Goal: Transaction & Acquisition: Purchase product/service

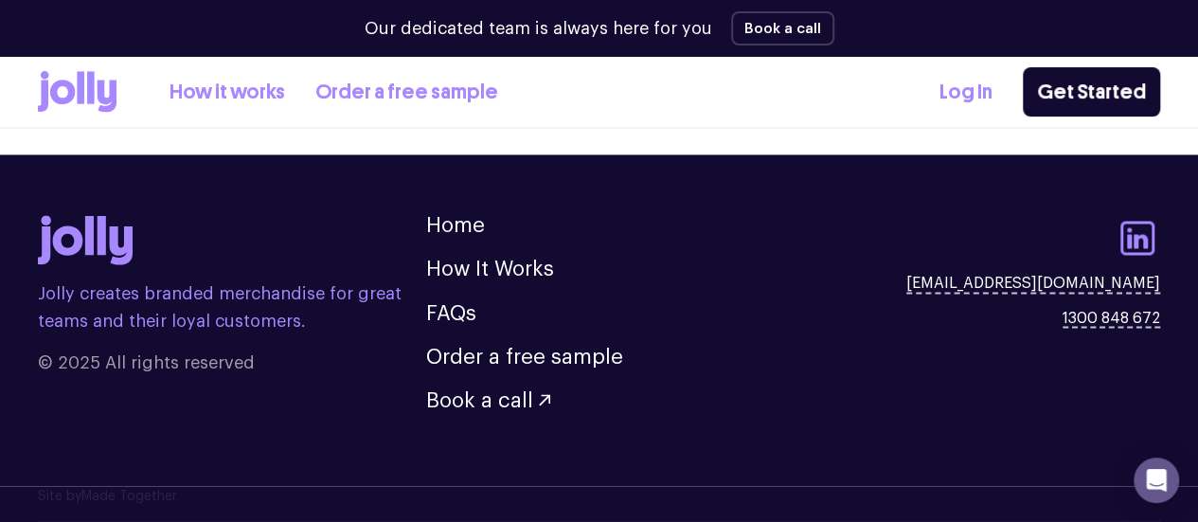
scroll to position [5477, 0]
click at [545, 267] on link "How It Works" at bounding box center [490, 269] width 128 height 21
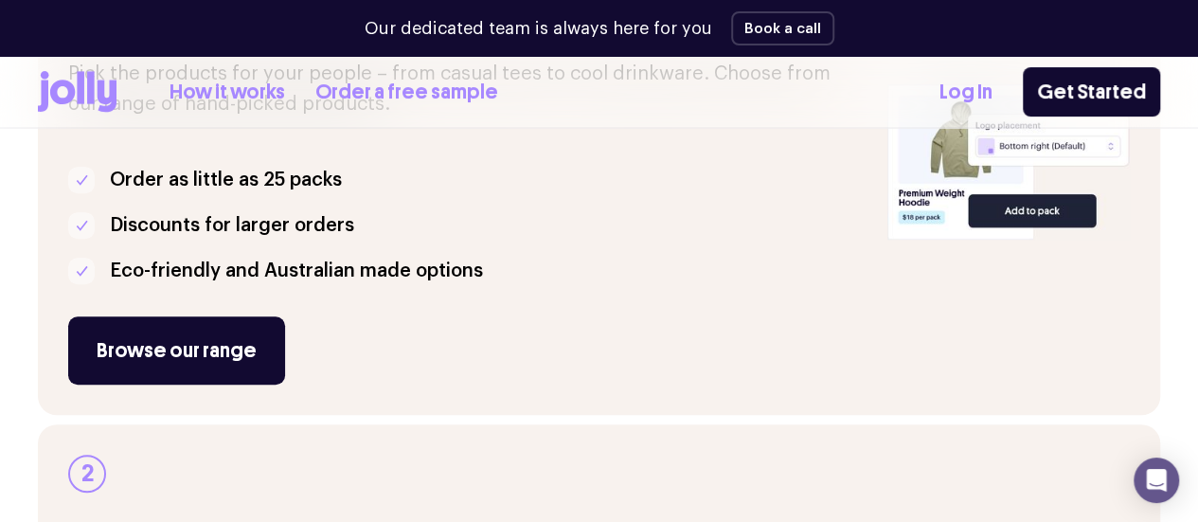
scroll to position [568, 0]
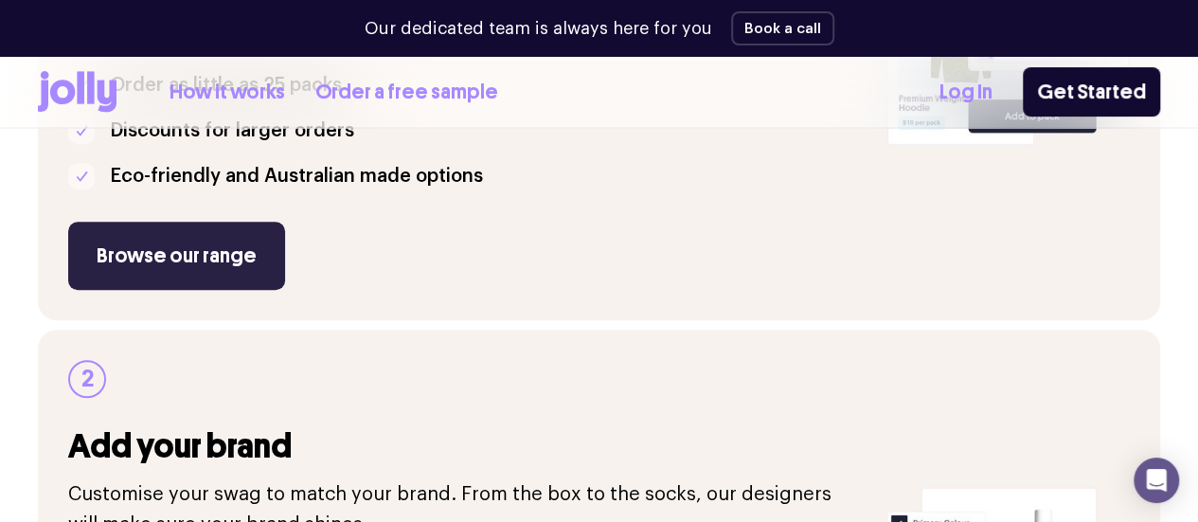
click at [219, 290] on link "Browse our range" at bounding box center [176, 256] width 217 height 68
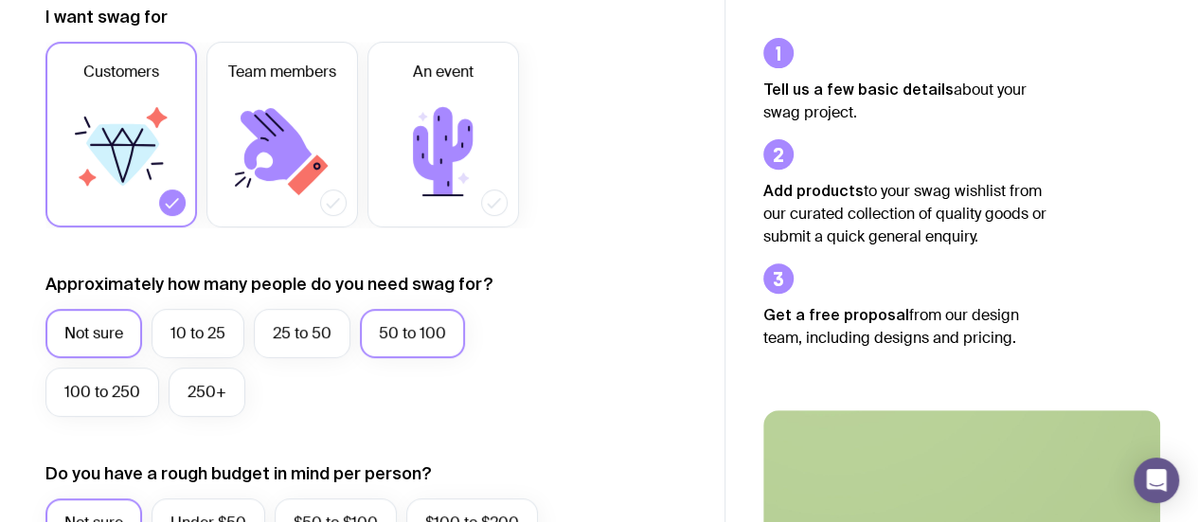
click at [402, 330] on label "50 to 100" at bounding box center [412, 333] width 105 height 49
click at [0, 0] on input "50 to 100" at bounding box center [0, 0] width 0 height 0
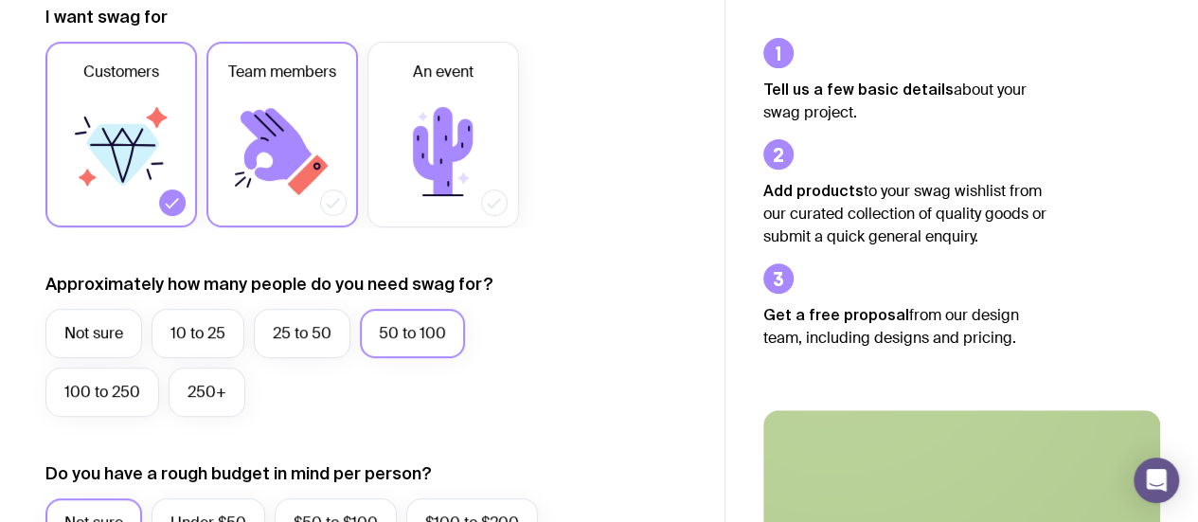
click at [299, 156] on icon at bounding box center [276, 144] width 71 height 73
click at [0, 0] on input "Team members" at bounding box center [0, 0] width 0 height 0
click at [178, 197] on icon at bounding box center [172, 202] width 19 height 19
click at [0, 0] on input "Customers" at bounding box center [0, 0] width 0 height 0
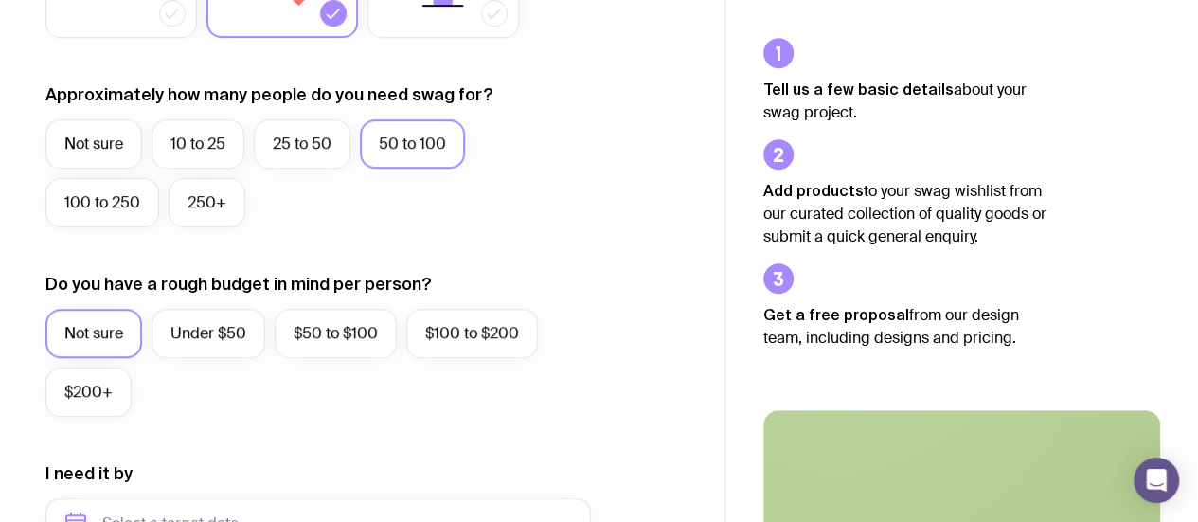
scroll to position [568, 0]
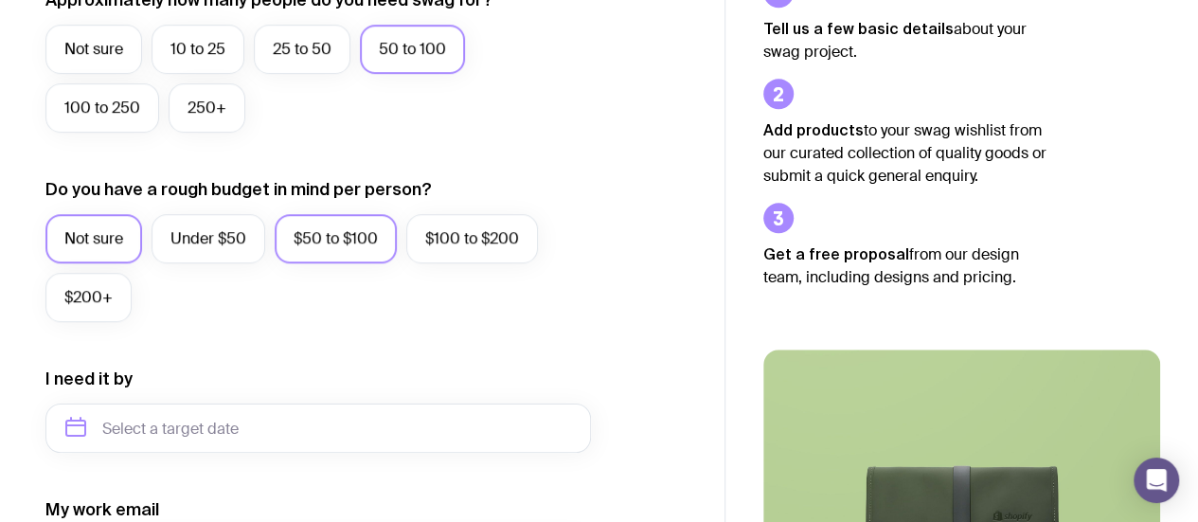
click at [381, 248] on label "$50 to $100" at bounding box center [336, 238] width 122 height 49
click at [0, 0] on input "$50 to $100" at bounding box center [0, 0] width 0 height 0
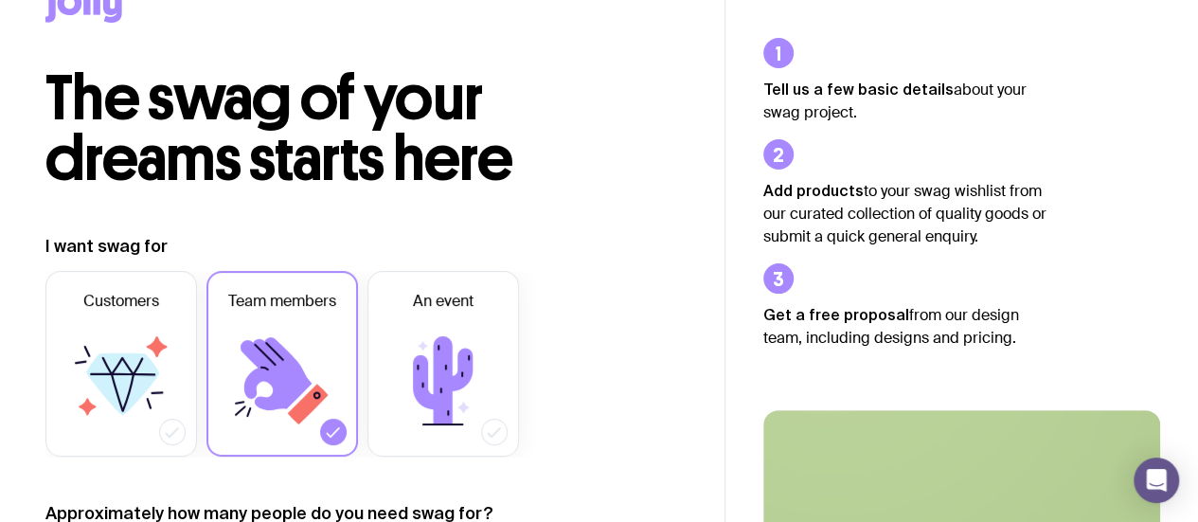
scroll to position [189, 0]
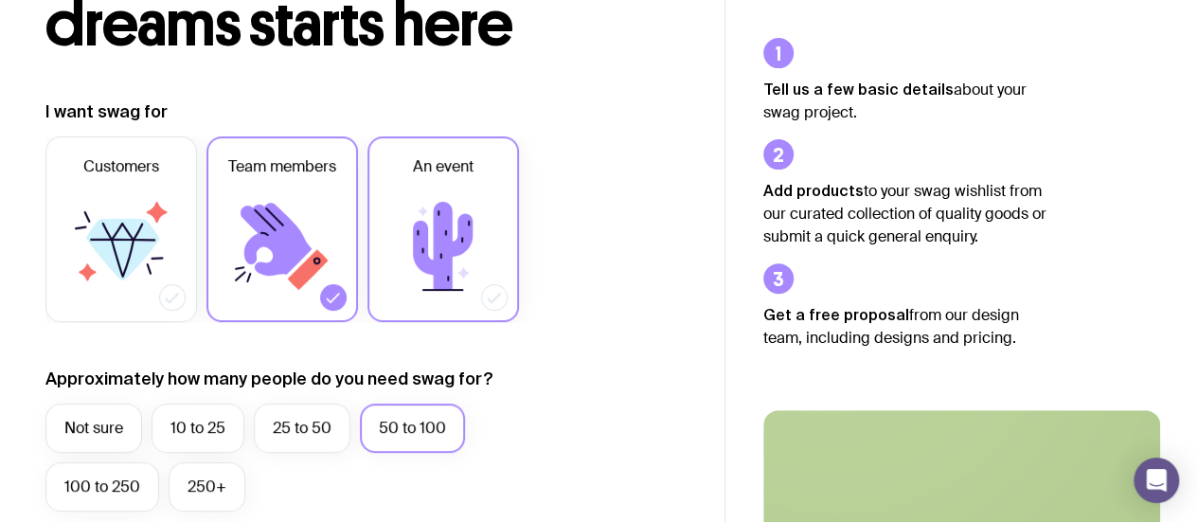
click at [455, 251] on icon at bounding box center [443, 246] width 60 height 88
click at [0, 0] on input "An event" at bounding box center [0, 0] width 0 height 0
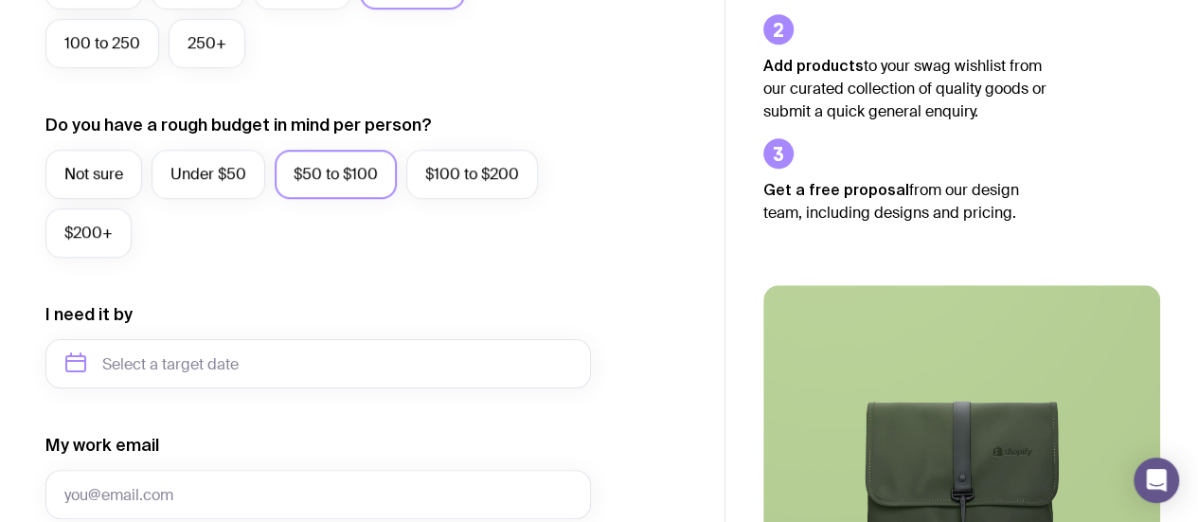
scroll to position [663, 0]
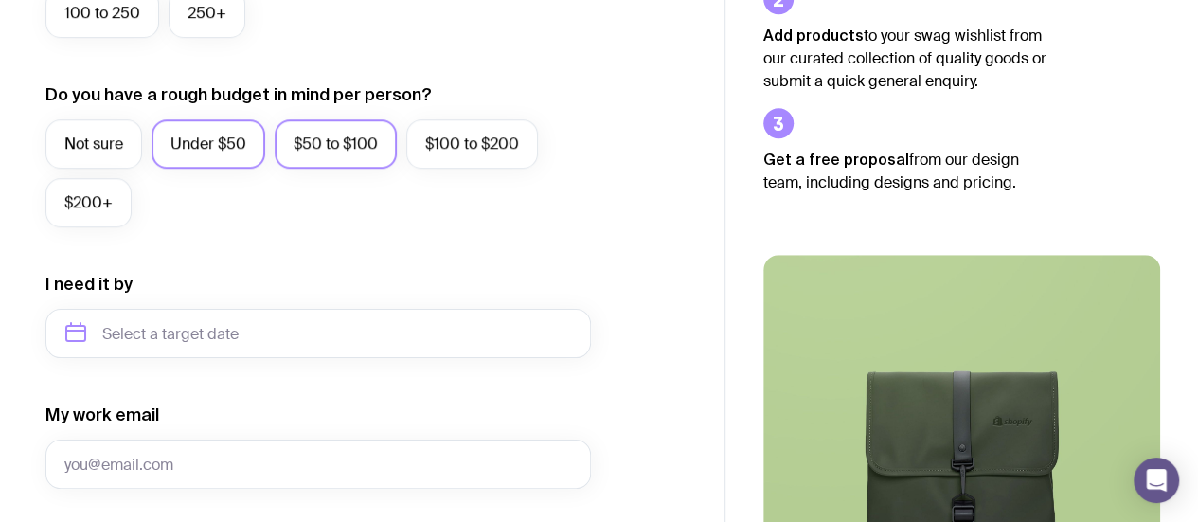
click at [238, 147] on label "Under $50" at bounding box center [209, 143] width 114 height 49
click at [0, 0] on input "Under $50" at bounding box center [0, 0] width 0 height 0
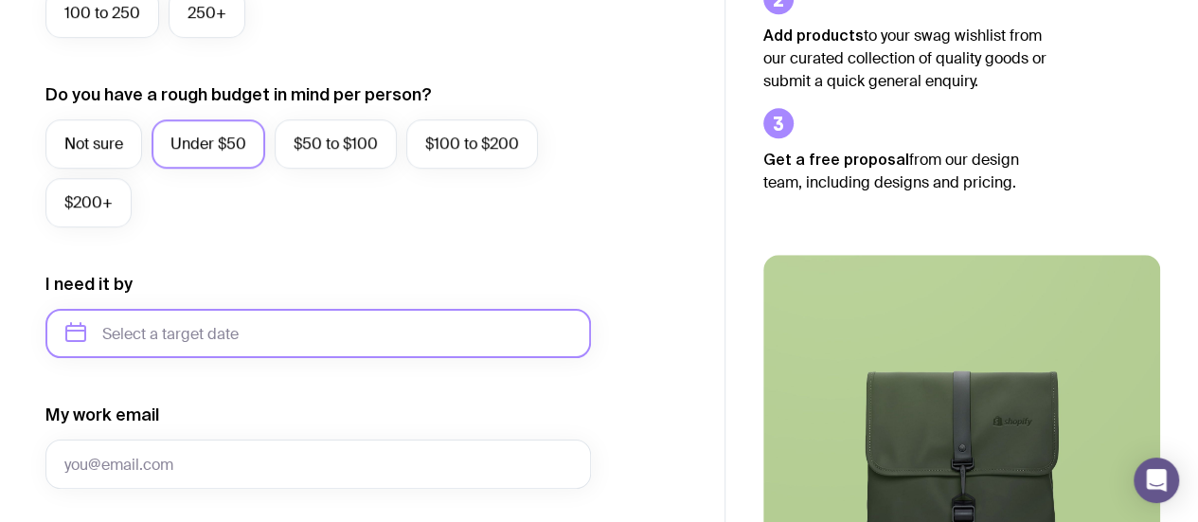
click at [319, 348] on input "text" at bounding box center [317, 333] width 545 height 49
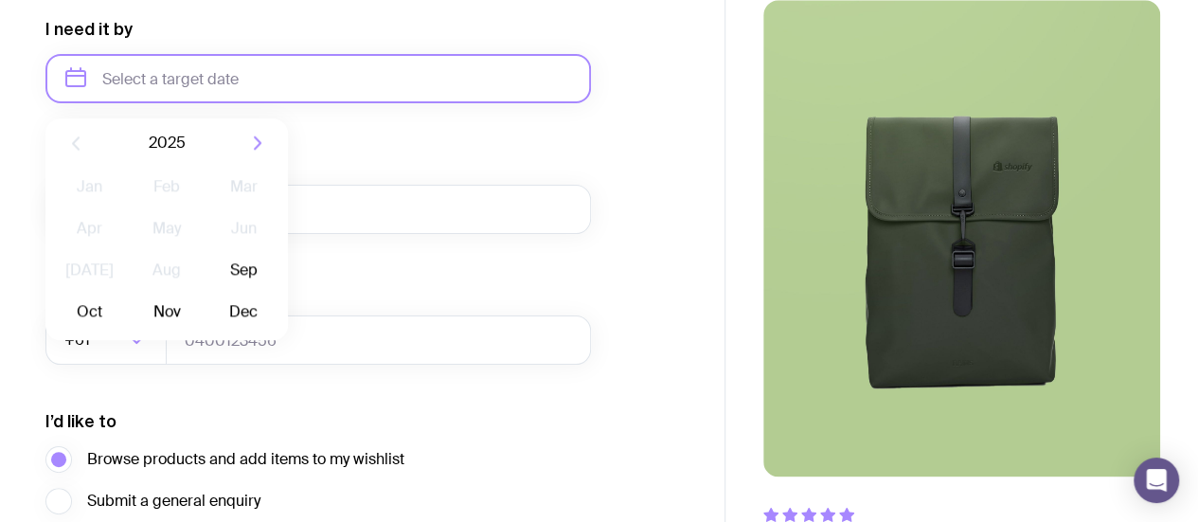
scroll to position [947, 0]
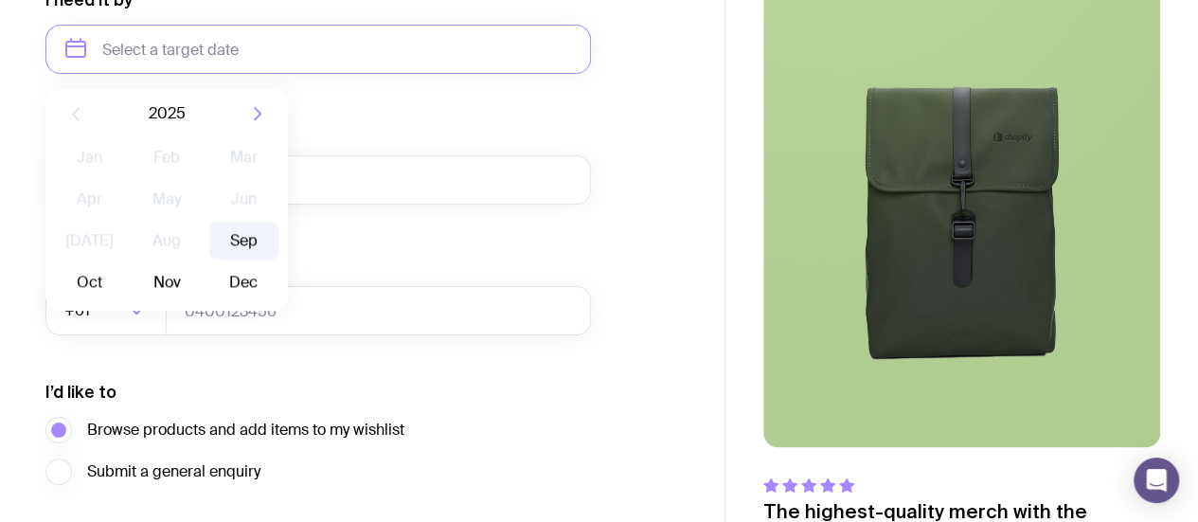
click at [124, 263] on button "Sep" at bounding box center [89, 282] width 69 height 38
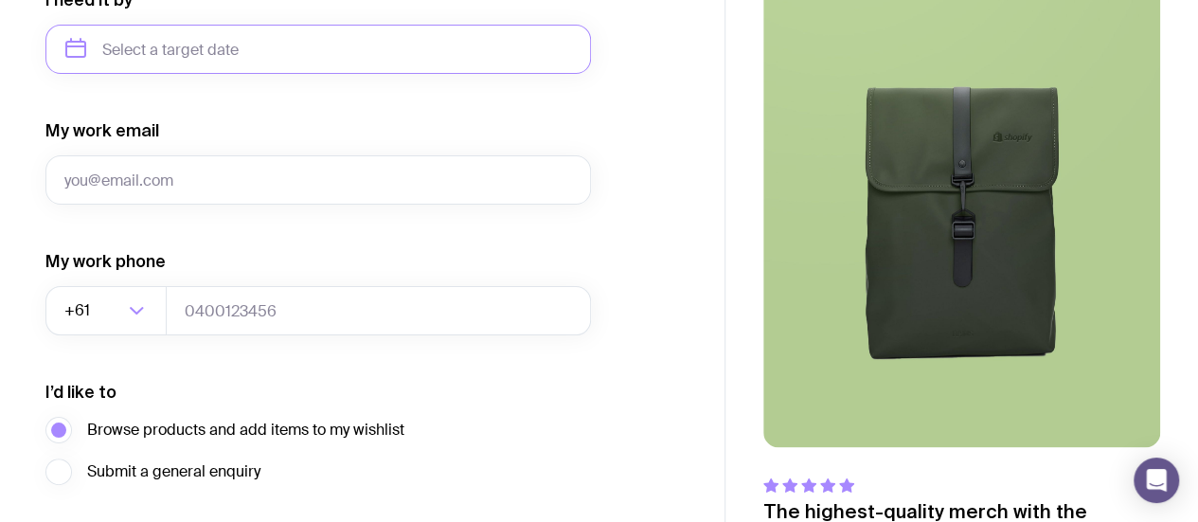
type input "September 2025"
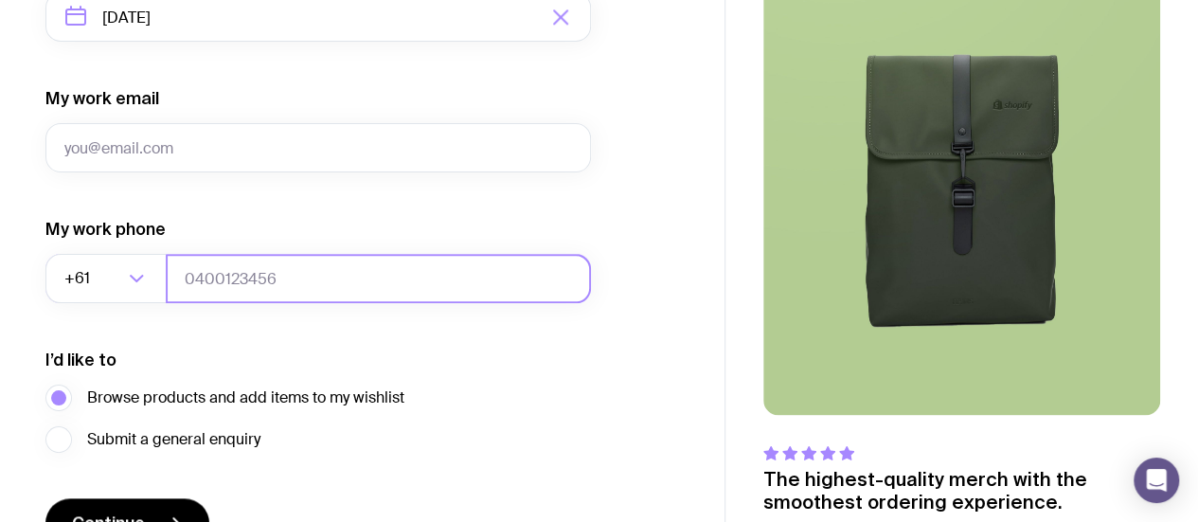
scroll to position [898, 0]
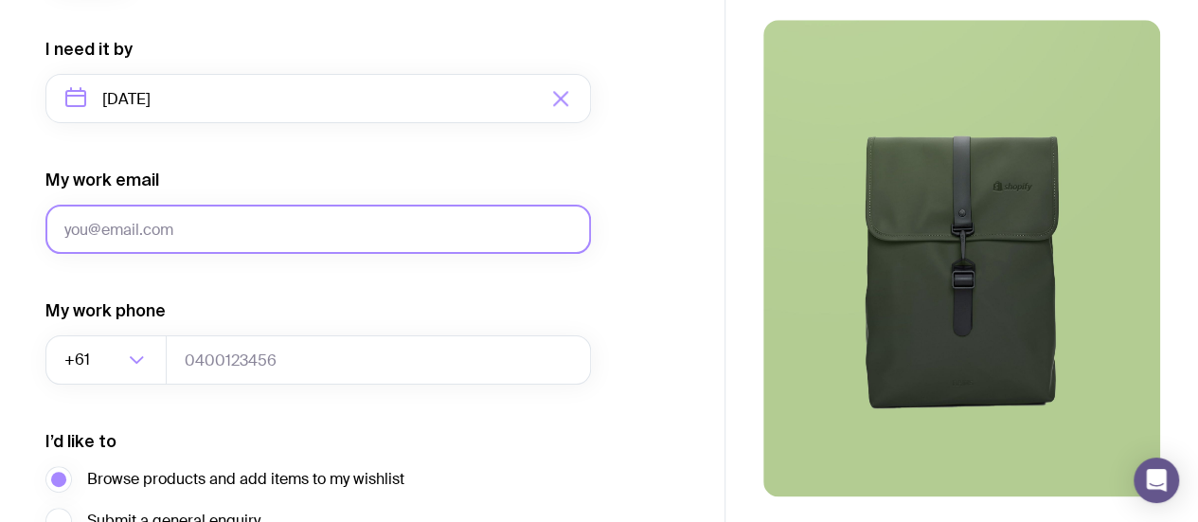
click at [331, 247] on input "My work email" at bounding box center [317, 229] width 545 height 49
type input "lani.buxtonshepherd@cdu.edu.au"
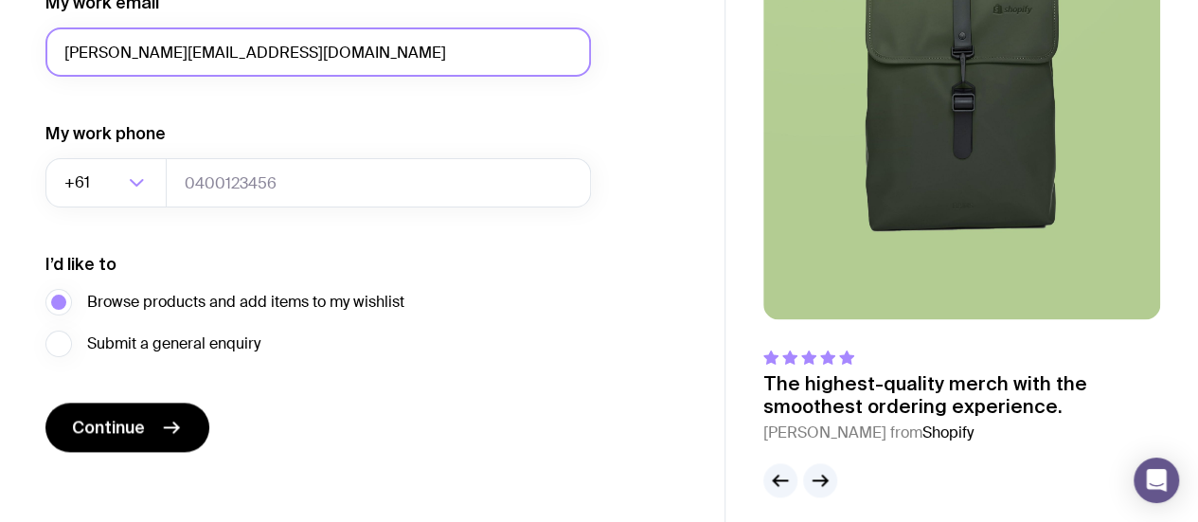
scroll to position [1087, 0]
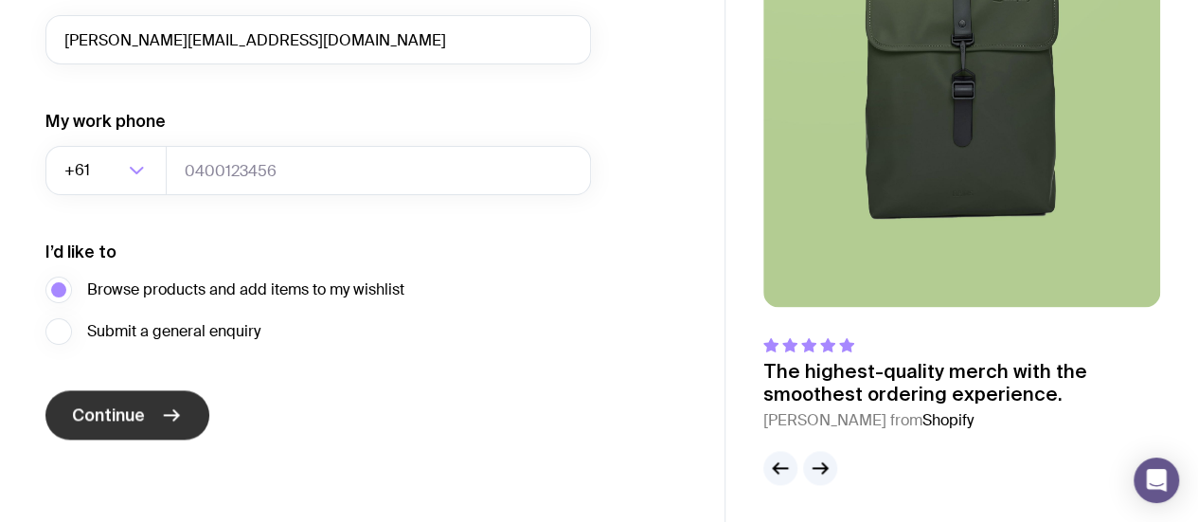
click at [125, 421] on span "Continue" at bounding box center [108, 414] width 73 height 23
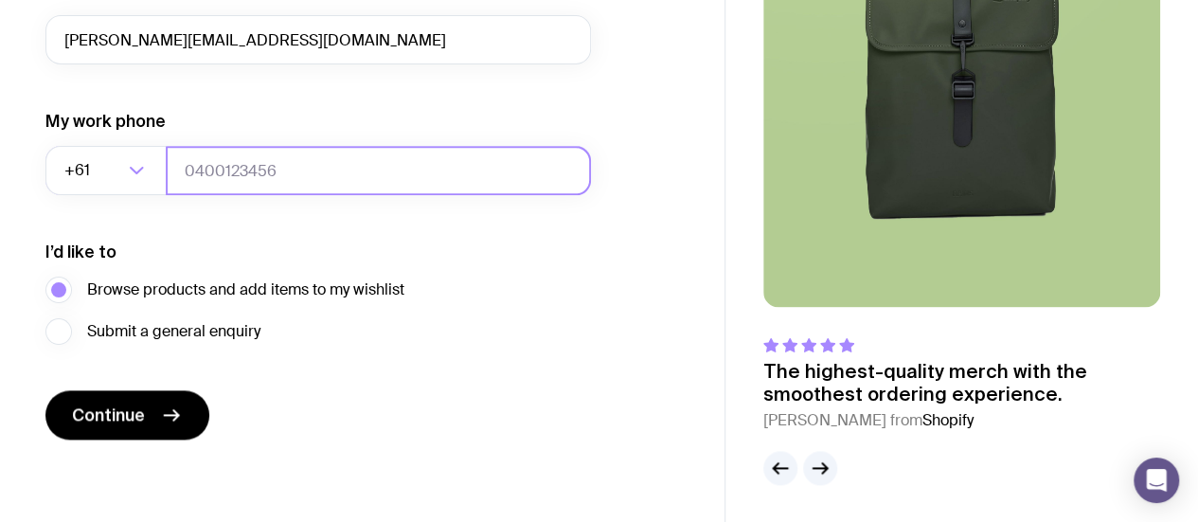
click at [350, 156] on input "tel" at bounding box center [378, 170] width 425 height 49
type input "0408669020"
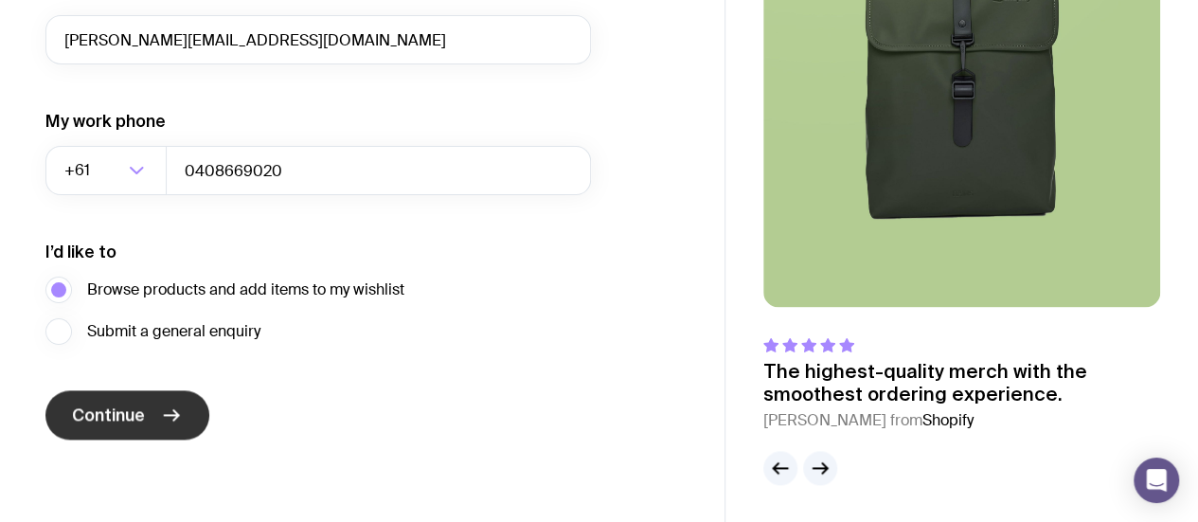
click at [152, 418] on button "Continue" at bounding box center [127, 414] width 164 height 49
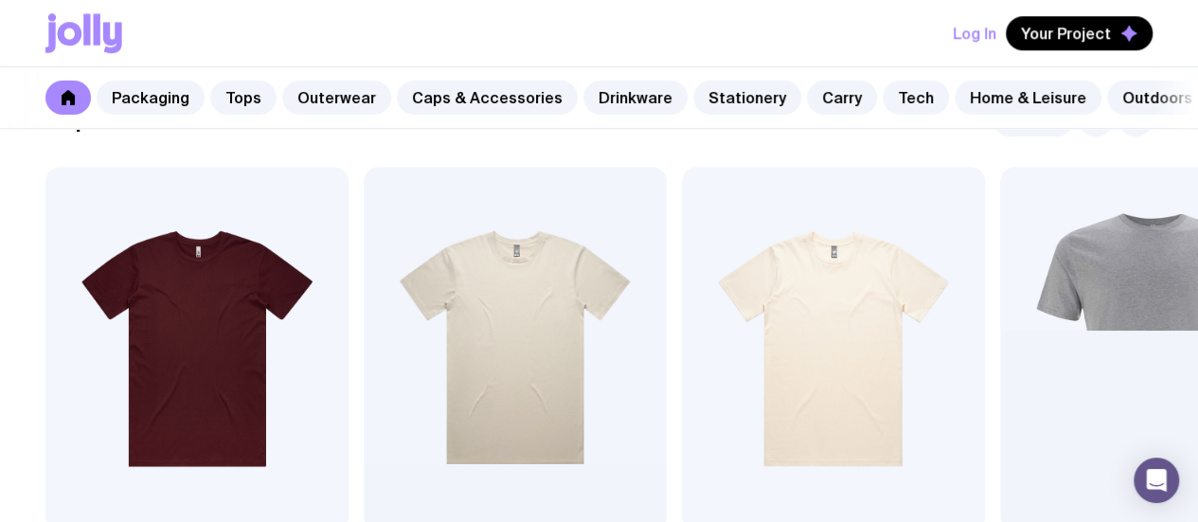
scroll to position [852, 0]
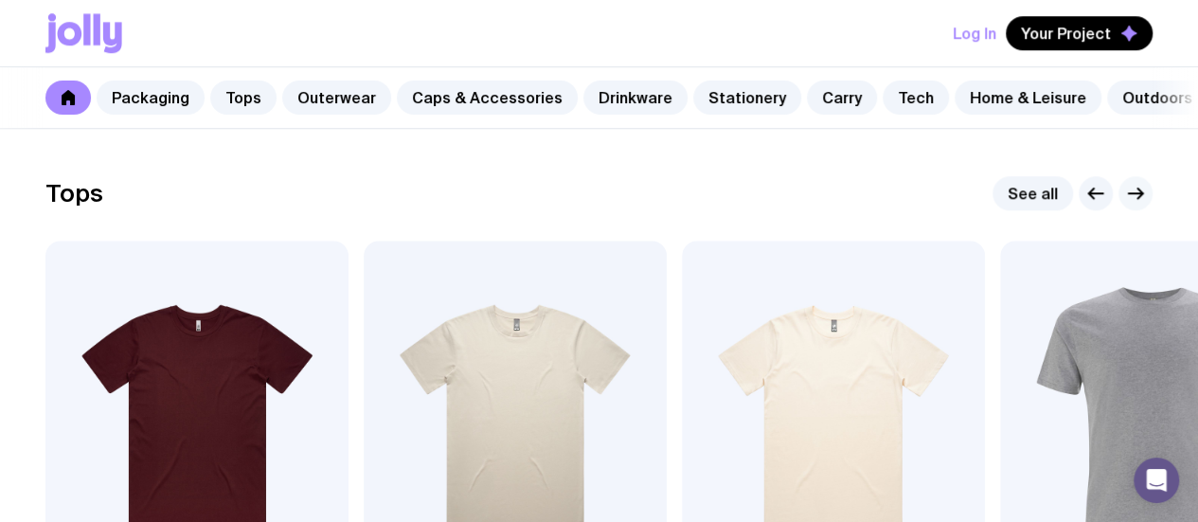
click at [1137, 199] on icon "button" at bounding box center [1139, 193] width 5 height 10
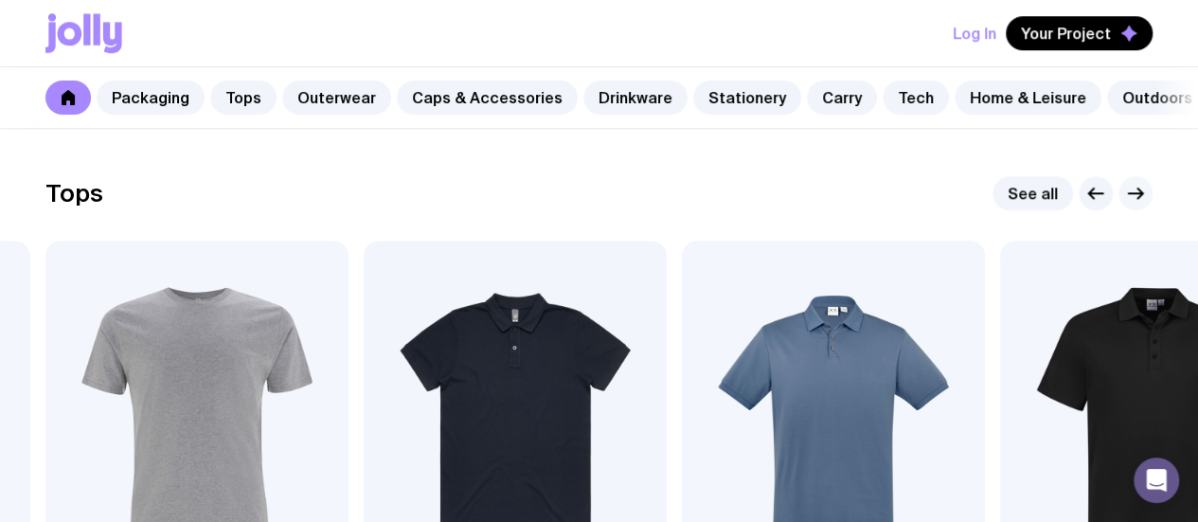
click at [1137, 205] on icon "button" at bounding box center [1135, 193] width 23 height 23
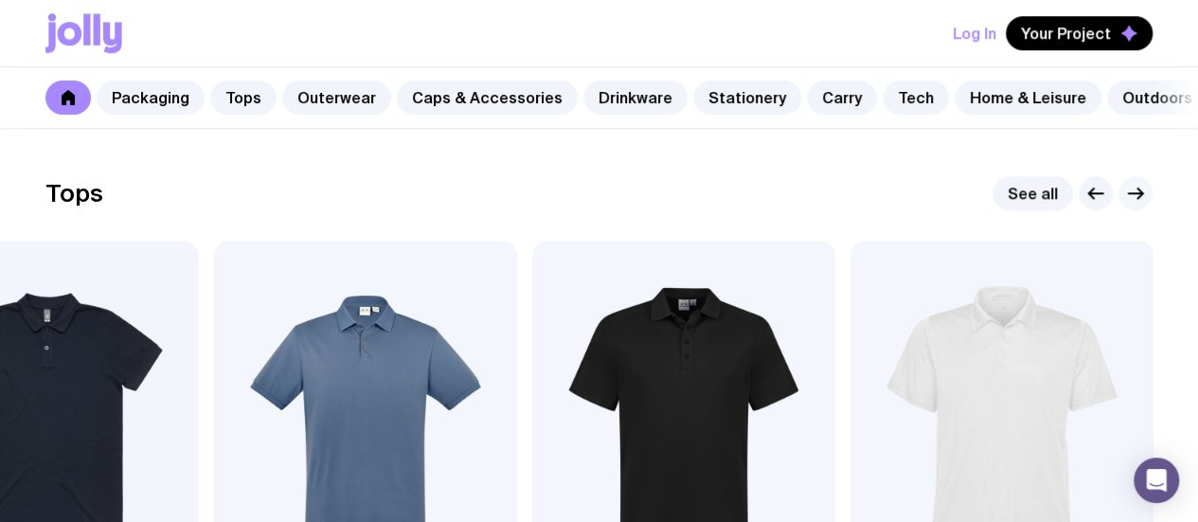
click at [1137, 205] on icon "button" at bounding box center [1135, 193] width 23 height 23
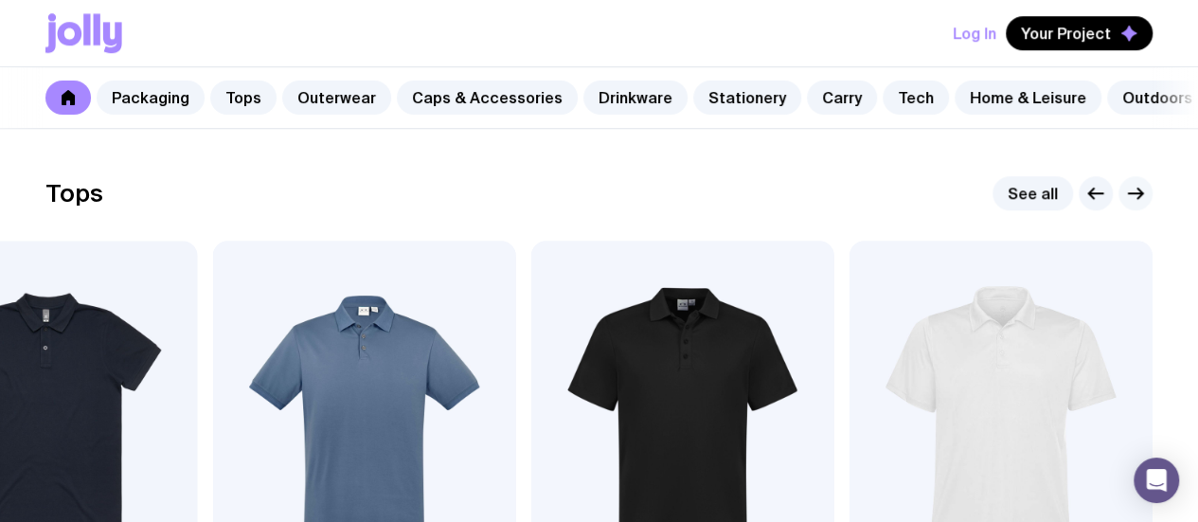
click at [1140, 205] on icon "button" at bounding box center [1135, 193] width 23 height 23
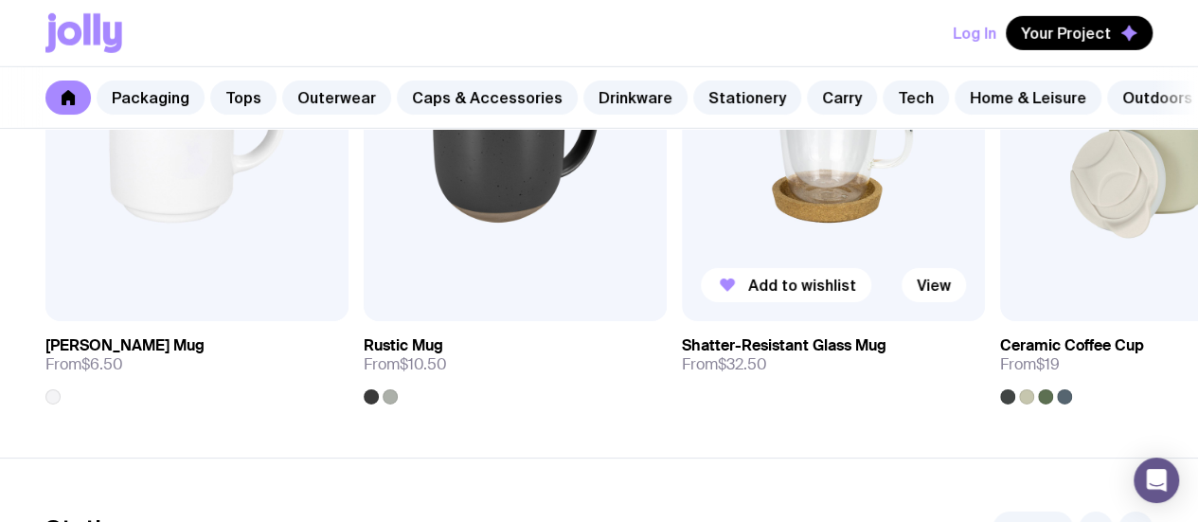
scroll to position [2746, 0]
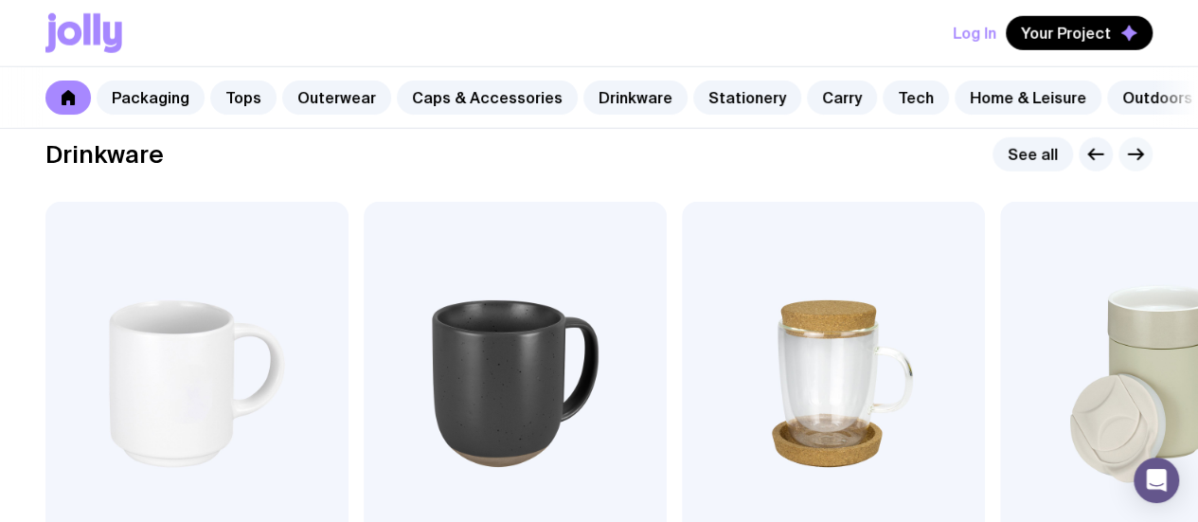
click at [1133, 166] on icon "button" at bounding box center [1135, 154] width 23 height 23
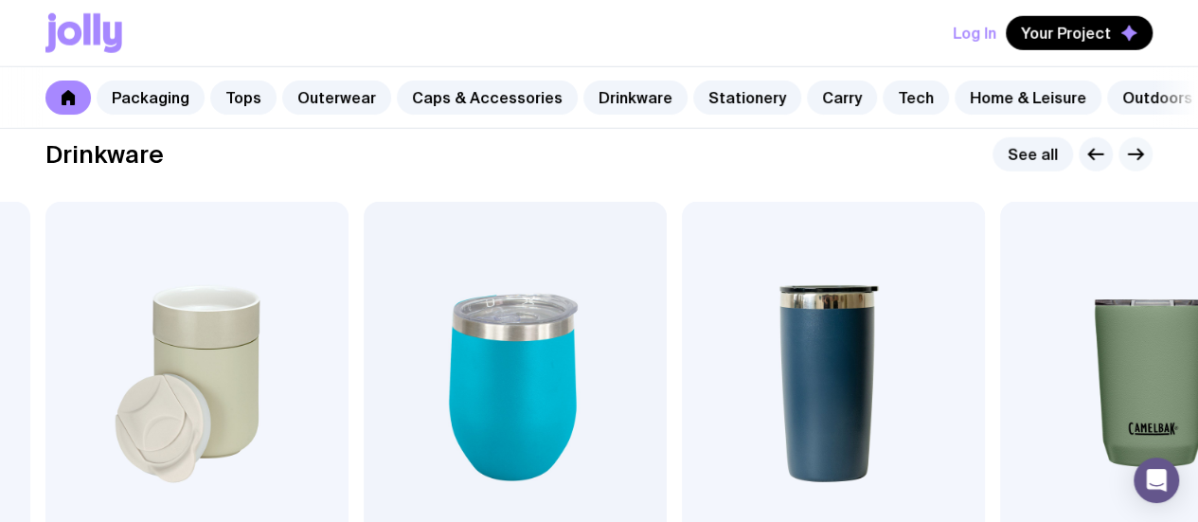
click at [1142, 166] on icon "button" at bounding box center [1135, 154] width 23 height 23
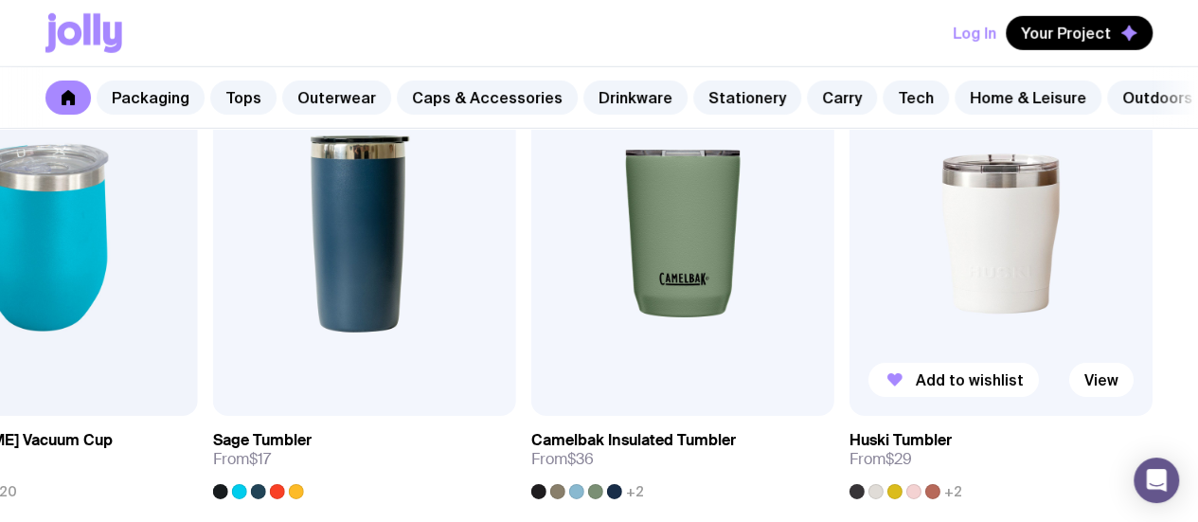
scroll to position [2936, 0]
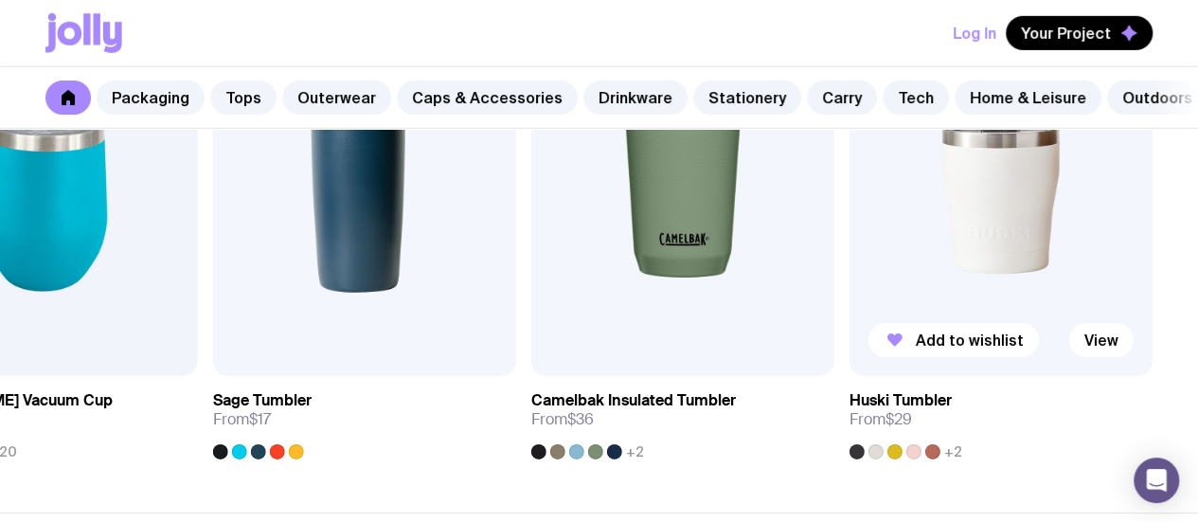
click at [1017, 276] on img at bounding box center [1000, 194] width 303 height 364
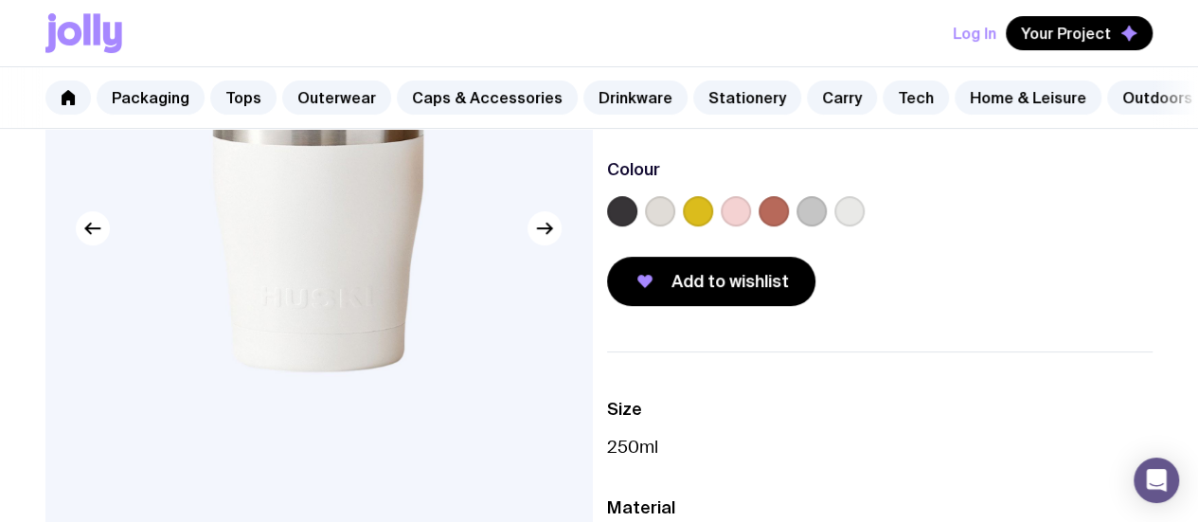
scroll to position [284, 0]
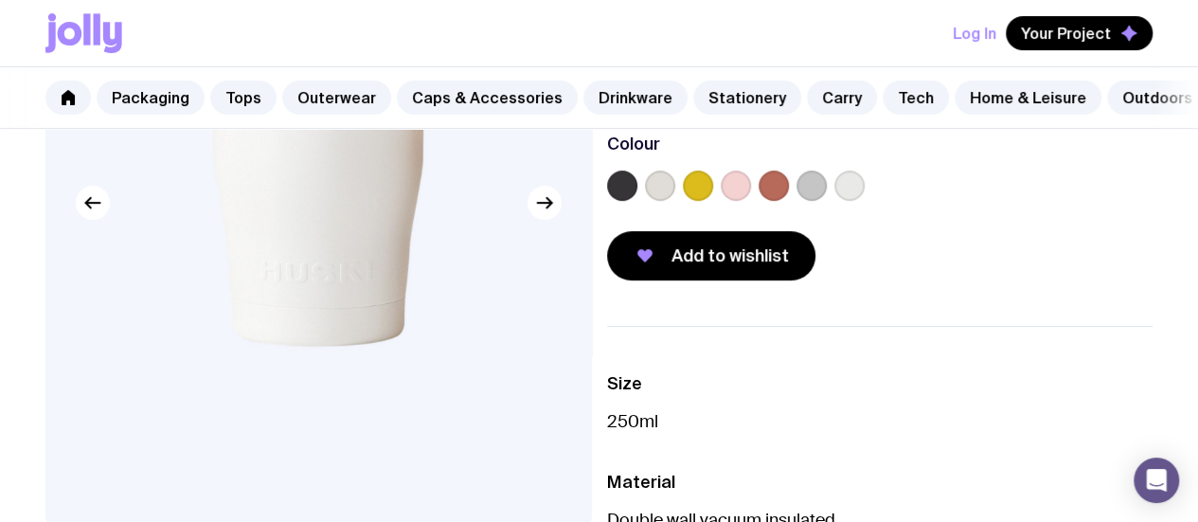
click at [713, 201] on label at bounding box center [698, 185] width 30 height 30
click at [0, 0] on input "radio" at bounding box center [0, 0] width 0 height 0
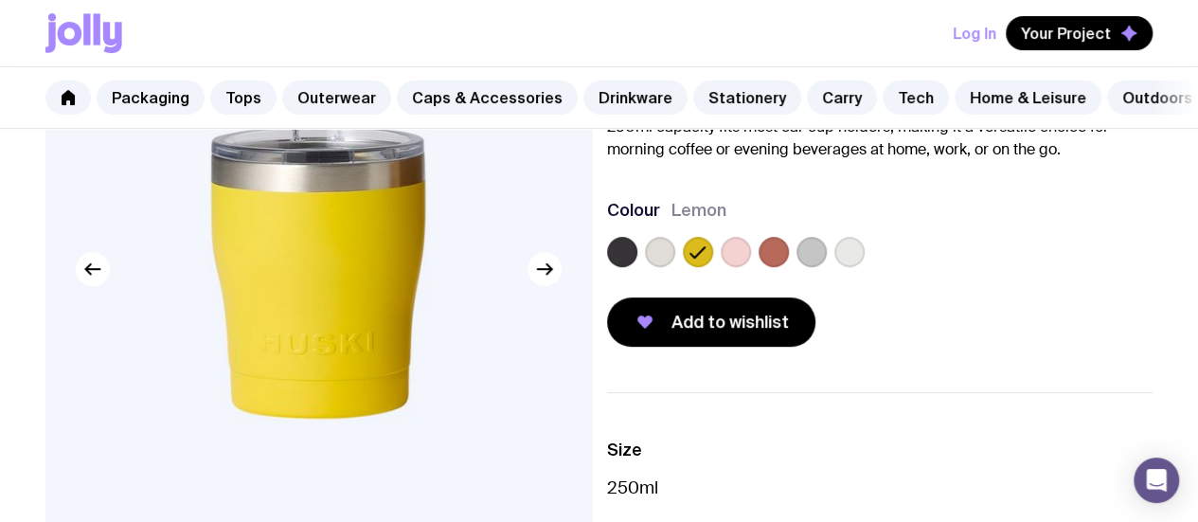
scroll to position [189, 0]
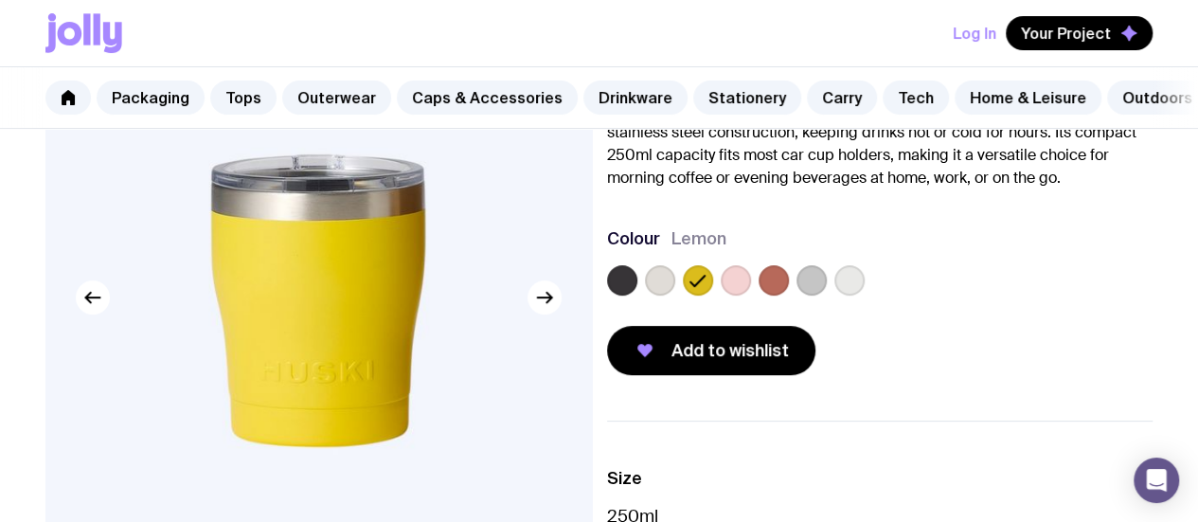
click at [789, 295] on label at bounding box center [774, 280] width 30 height 30
click at [0, 0] on input "radio" at bounding box center [0, 0] width 0 height 0
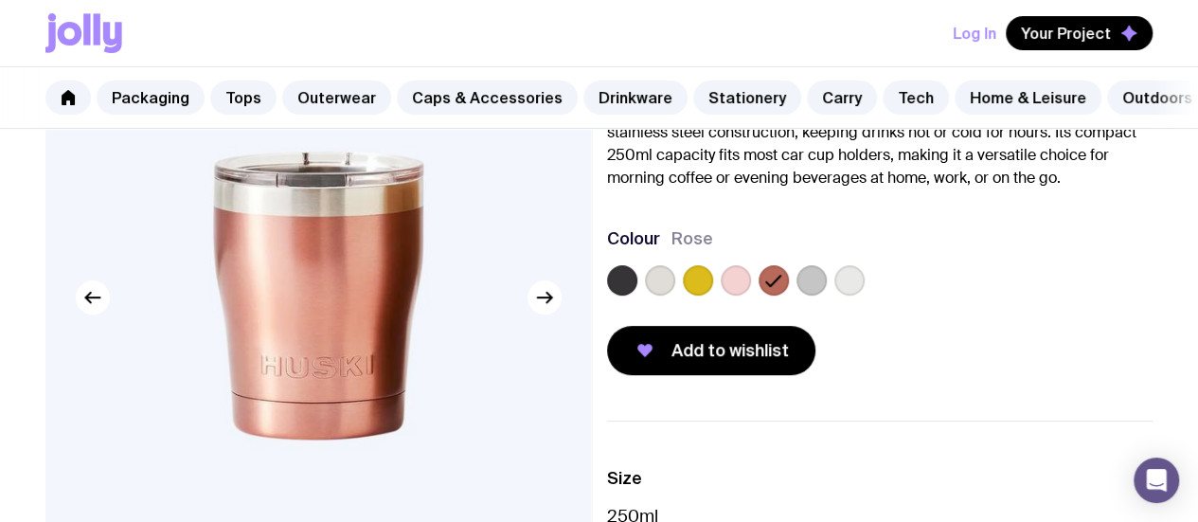
click at [751, 295] on label at bounding box center [736, 280] width 30 height 30
click at [0, 0] on input "radio" at bounding box center [0, 0] width 0 height 0
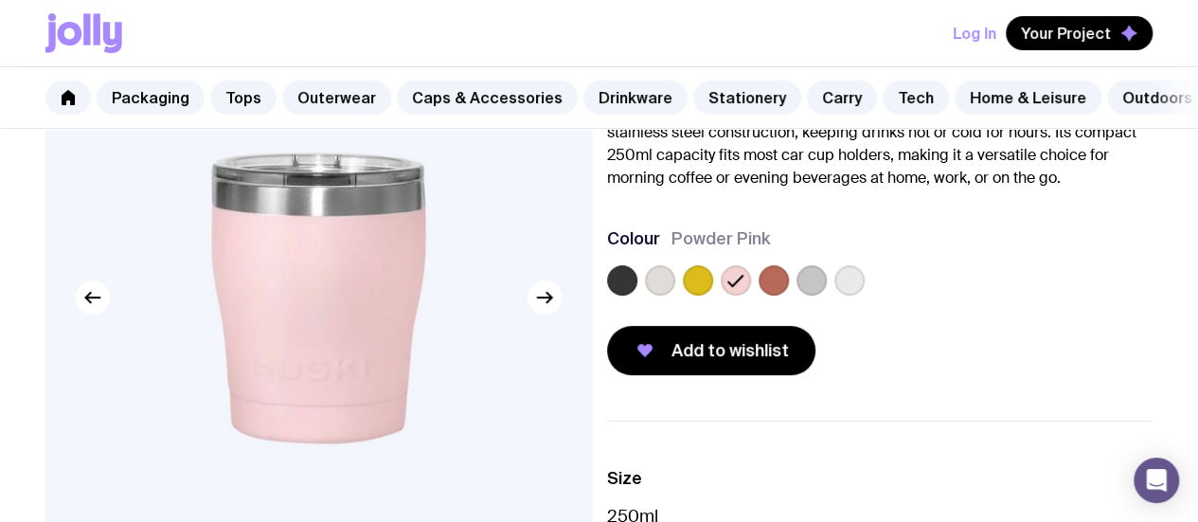
click at [706, 303] on div at bounding box center [880, 284] width 546 height 38
click at [713, 295] on label at bounding box center [698, 280] width 30 height 30
click at [0, 0] on input "radio" at bounding box center [0, 0] width 0 height 0
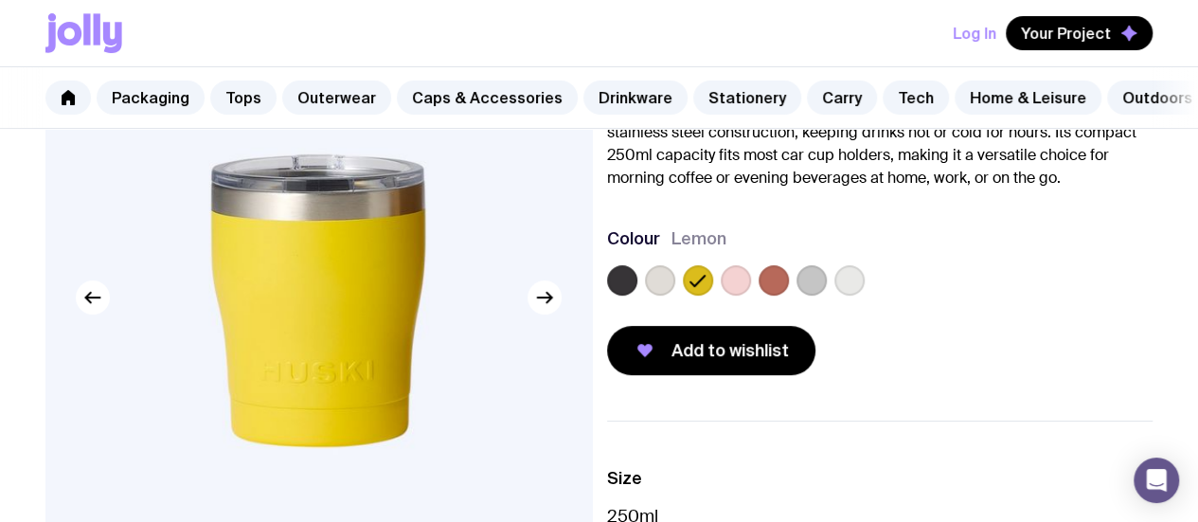
click at [637, 295] on label at bounding box center [622, 280] width 30 height 30
click at [0, 0] on input "radio" at bounding box center [0, 0] width 0 height 0
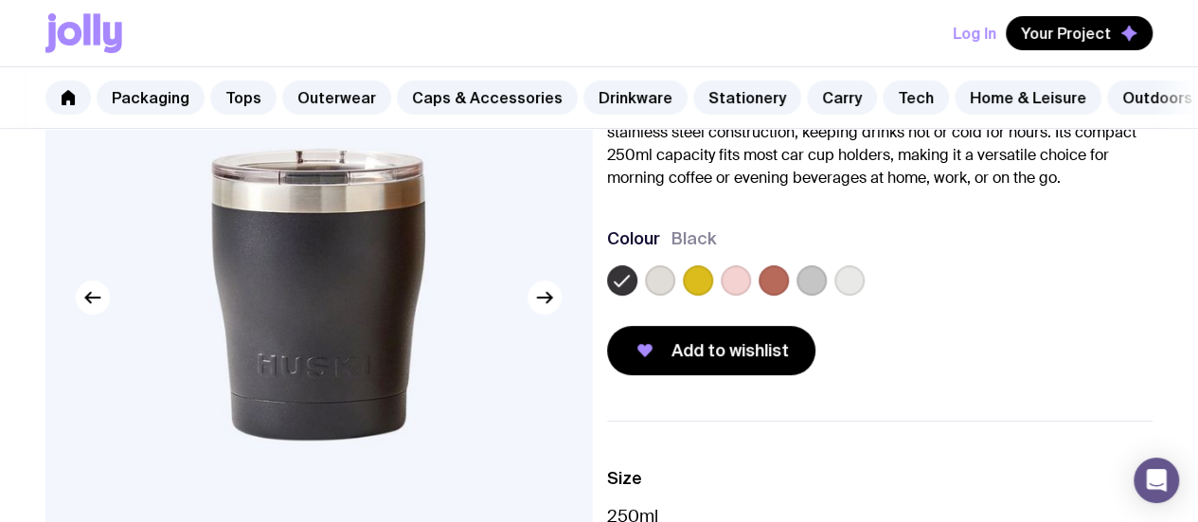
click at [713, 295] on label at bounding box center [698, 280] width 30 height 30
click at [0, 0] on input "radio" at bounding box center [0, 0] width 0 height 0
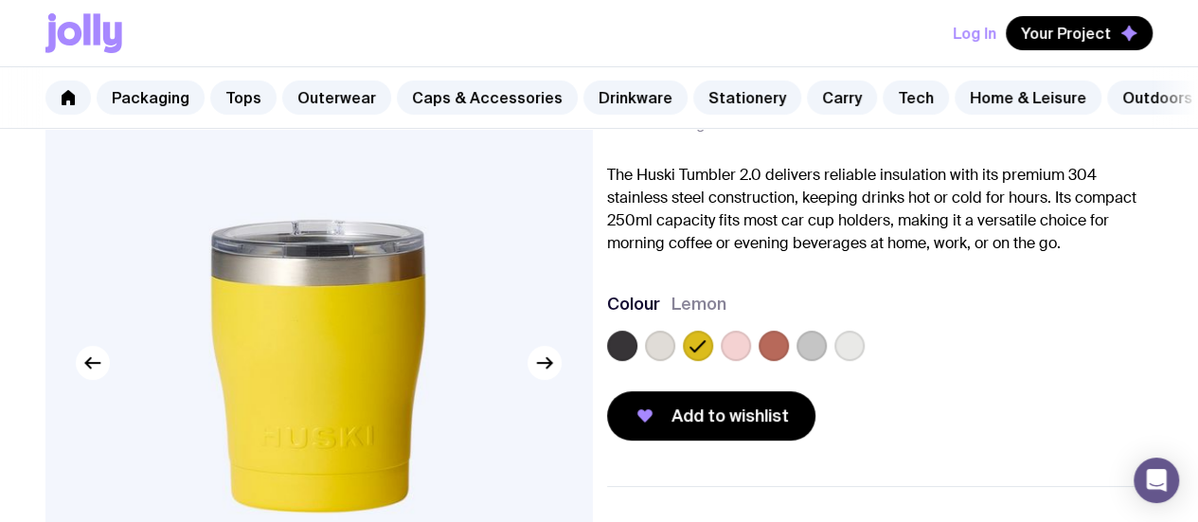
scroll to position [95, 0]
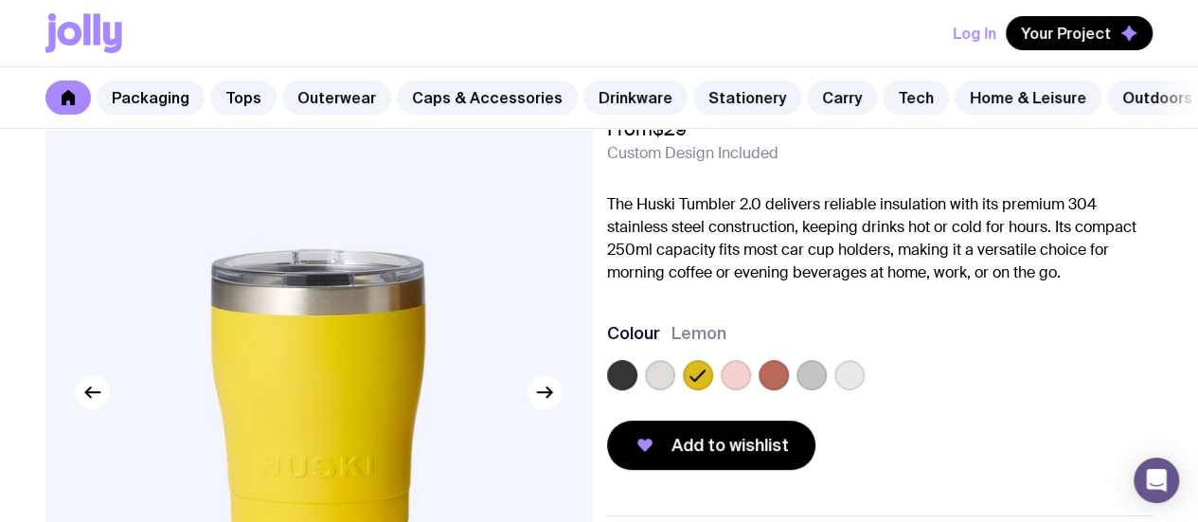
scroll to position [1428, 0]
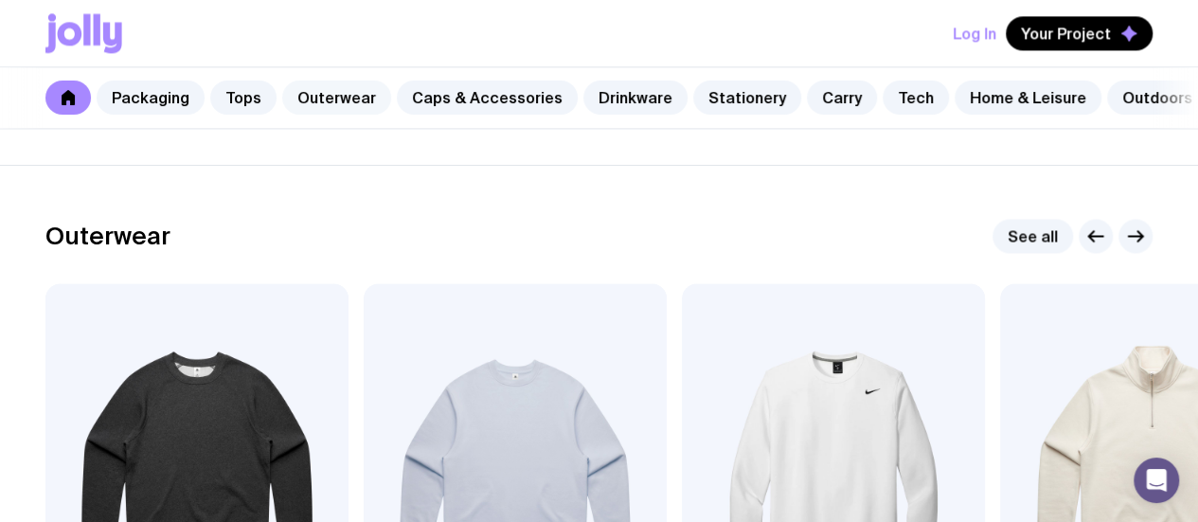
click at [322, 93] on link "Outerwear" at bounding box center [336, 97] width 109 height 34
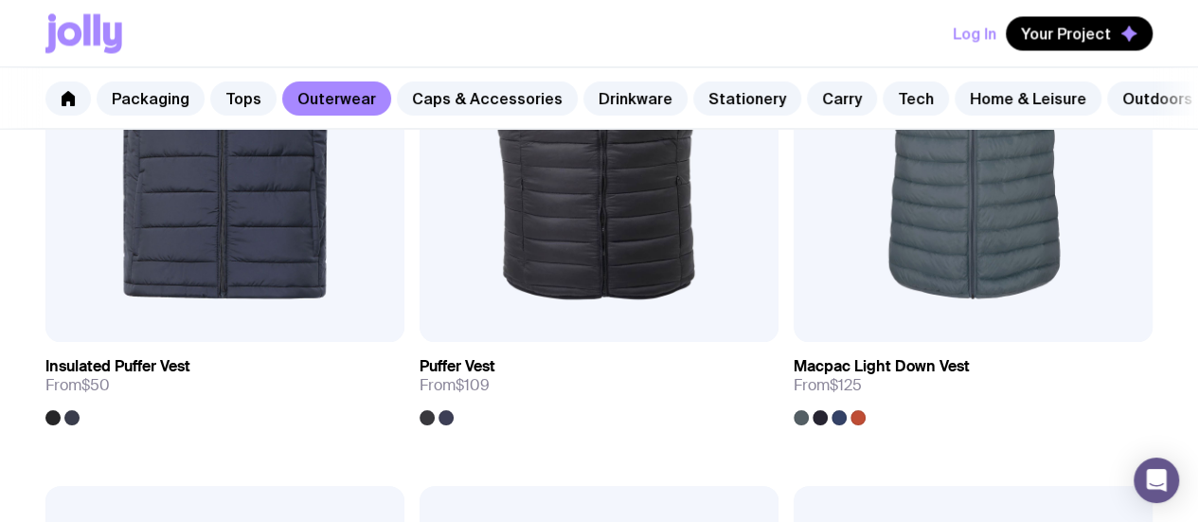
scroll to position [1989, 0]
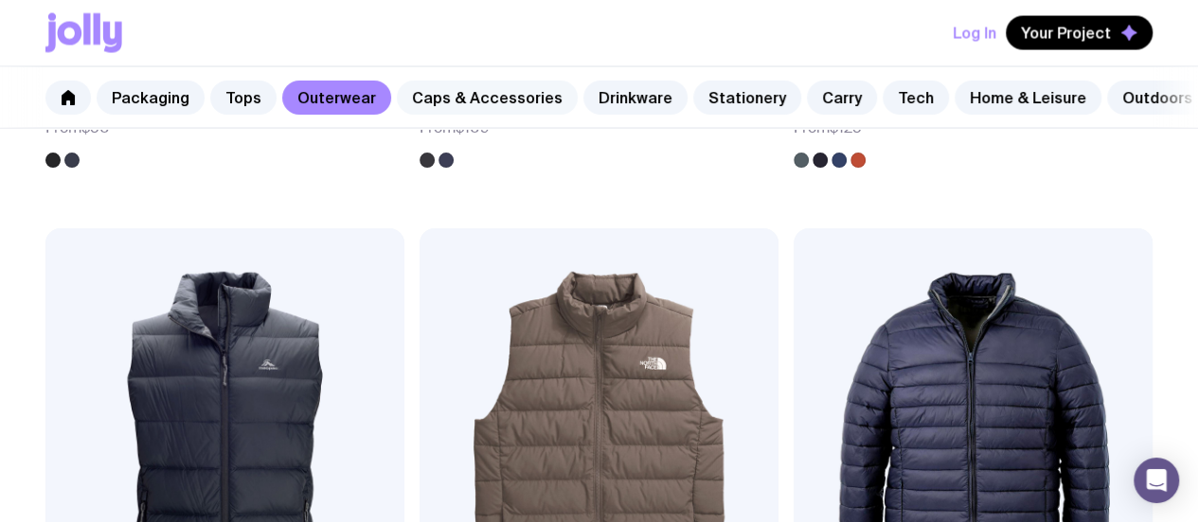
click at [495, 113] on link "Caps & Accessories" at bounding box center [487, 97] width 181 height 34
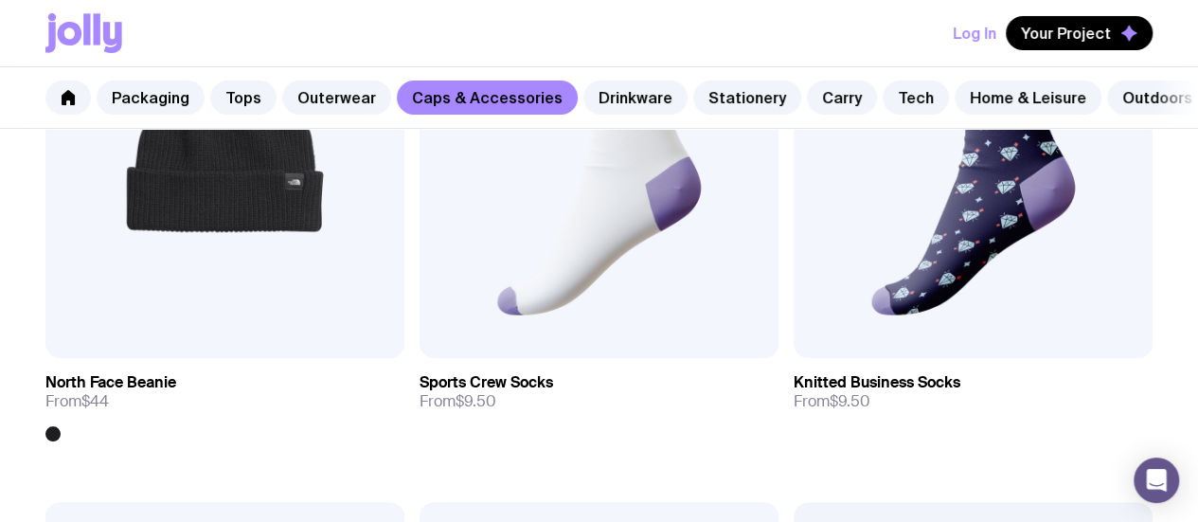
scroll to position [3467, 0]
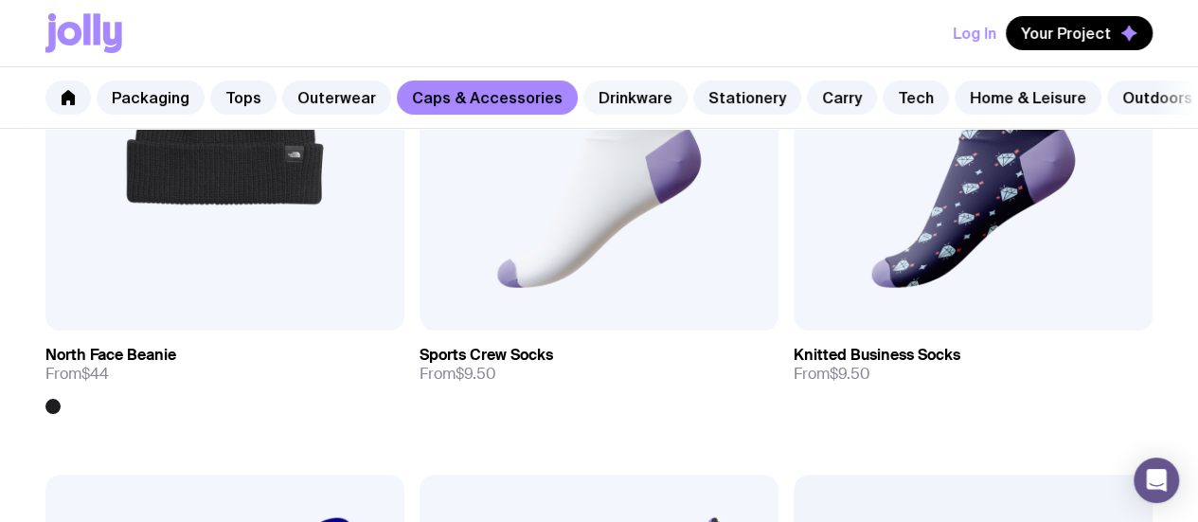
click at [624, 99] on link "Drinkware" at bounding box center [635, 97] width 104 height 34
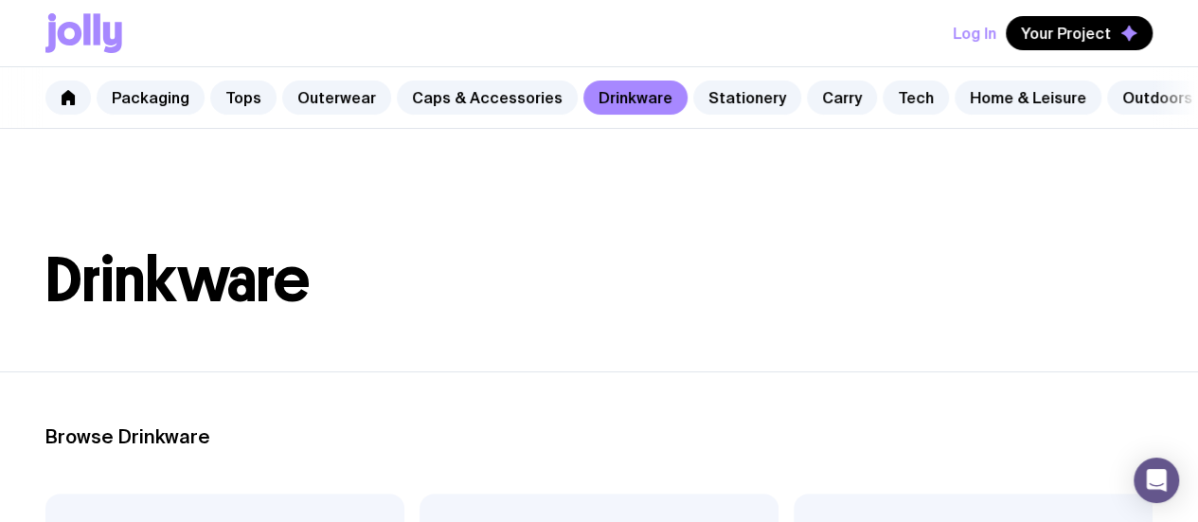
click at [636, 346] on header "Drinkware" at bounding box center [599, 250] width 1198 height 242
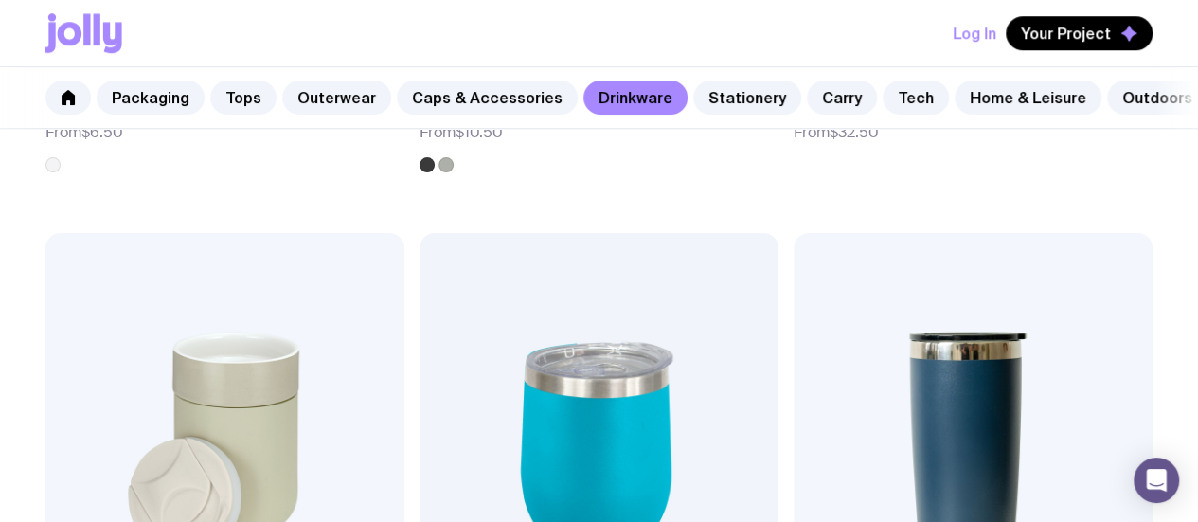
scroll to position [947, 0]
